Goal: Information Seeking & Learning: Understand process/instructions

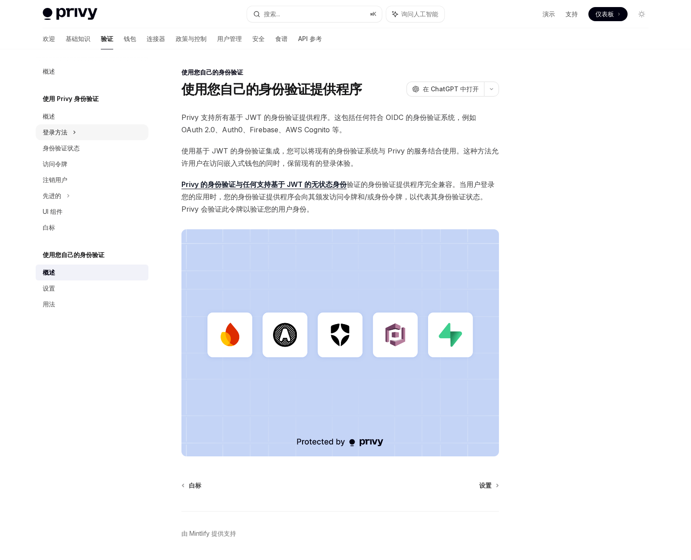
click at [72, 127] on div "登录方法" at bounding box center [92, 132] width 113 height 16
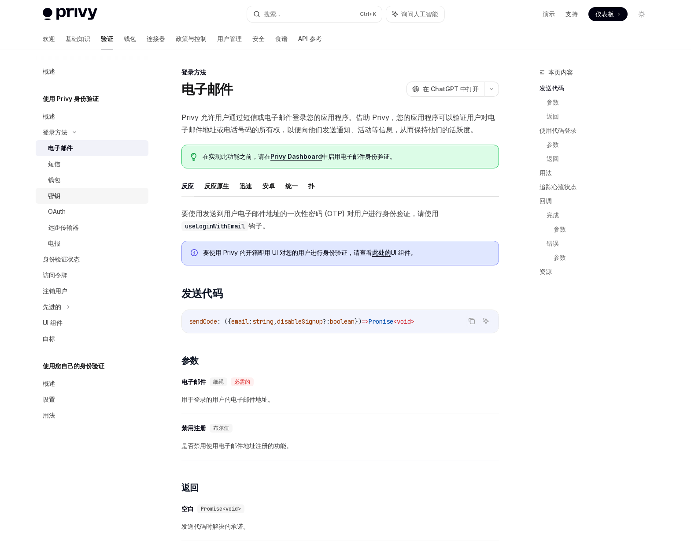
click at [64, 197] on div "密钥" at bounding box center [95, 195] width 95 height 11
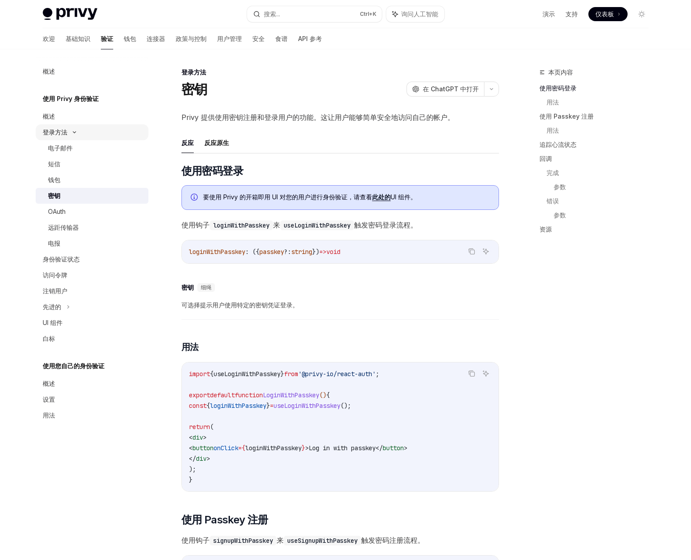
click at [65, 137] on div "登录方法" at bounding box center [55, 132] width 25 height 11
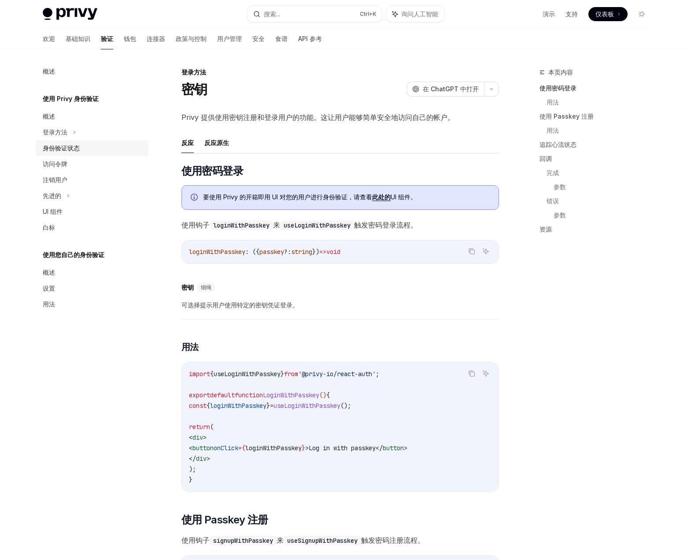
click at [70, 146] on font "身份验证状态" at bounding box center [61, 147] width 37 height 7
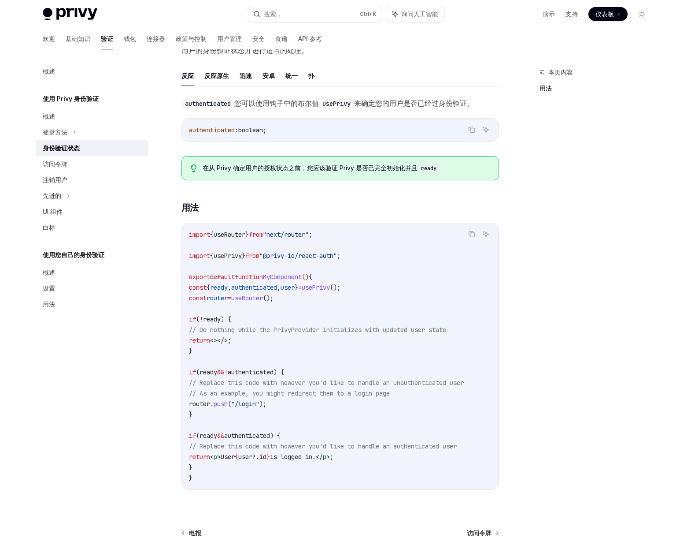
scroll to position [164, 0]
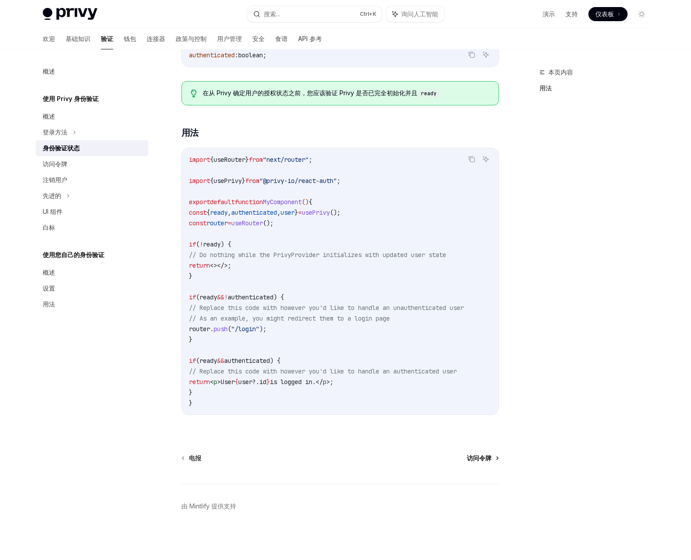
click at [488, 455] on font "访问令牌" at bounding box center [479, 457] width 25 height 7
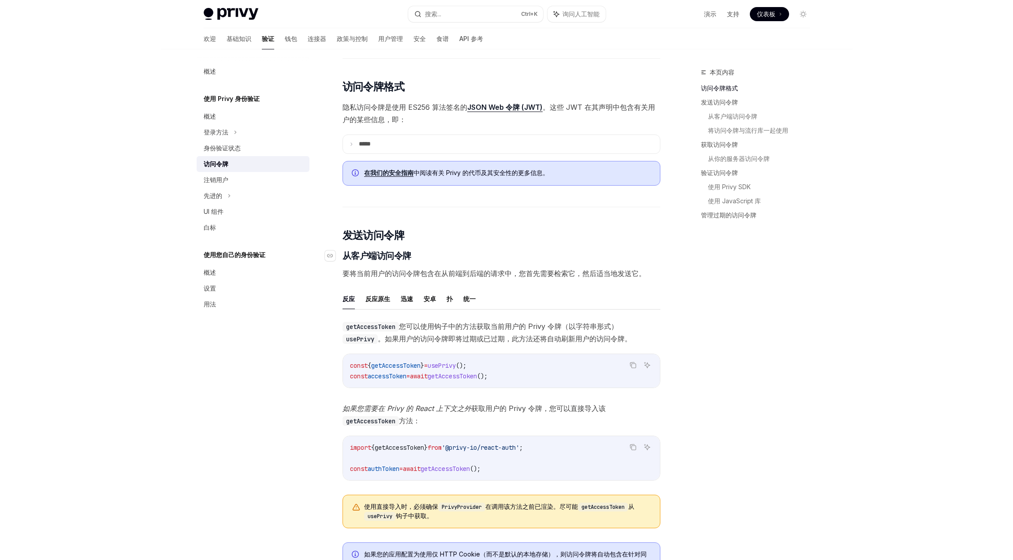
scroll to position [176, 0]
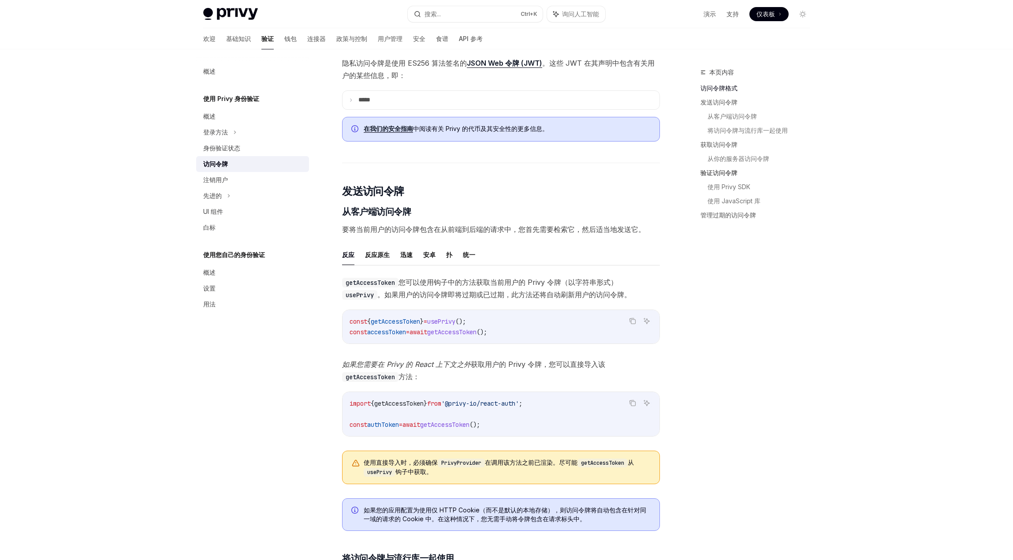
click at [691, 171] on font "验证访问令牌" at bounding box center [718, 172] width 37 height 7
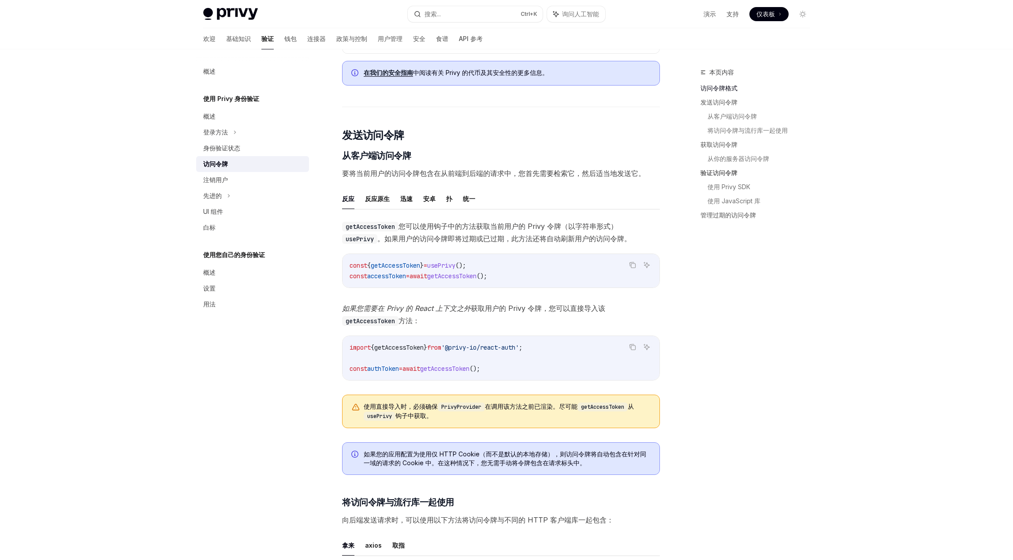
type textarea "*"
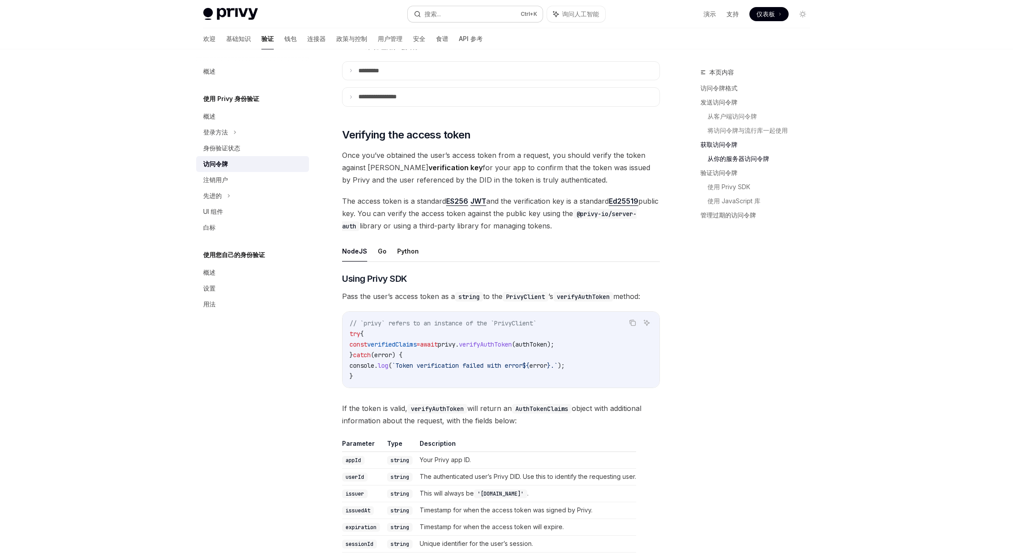
scroll to position [1174, 0]
